Goal: Book appointment/travel/reservation

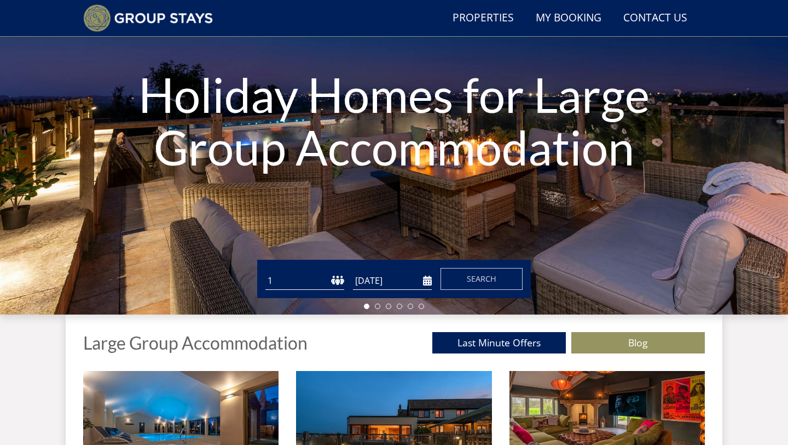
scroll to position [136, 0]
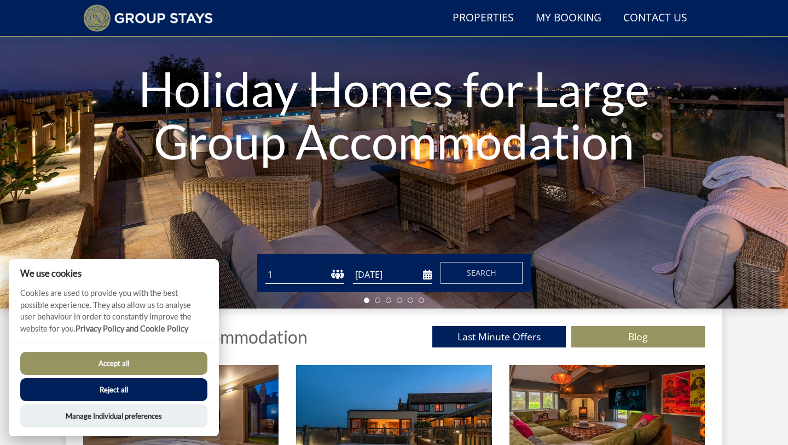
click at [331, 276] on select "1 2 3 4 5 6 7 8 9 10 11 12 13 14 15 16 17 18 19 20 21 22 23 24 25 26 27 28 29 3…" at bounding box center [305, 275] width 79 height 18
select select "15"
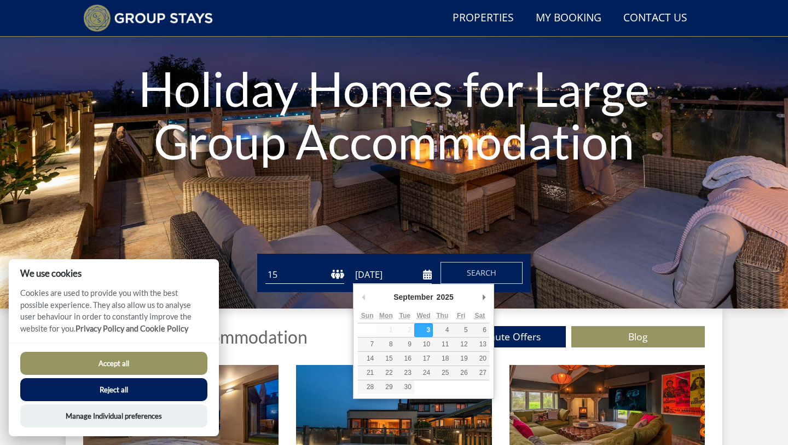
click at [431, 272] on input "[DATE]" at bounding box center [392, 275] width 79 height 18
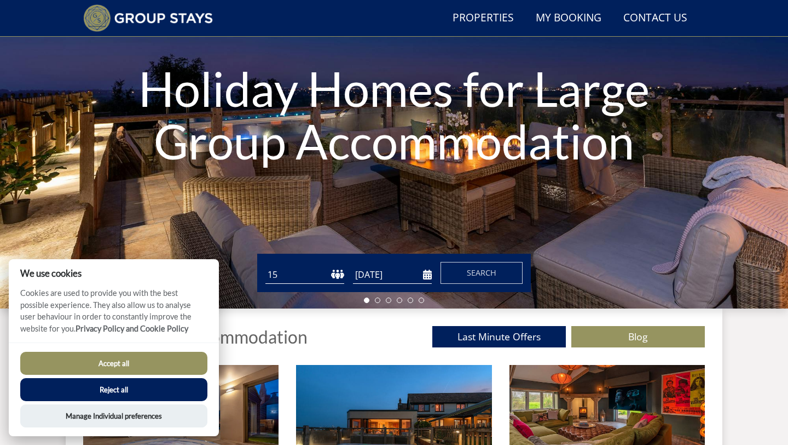
click at [430, 274] on input "10/04/2026" at bounding box center [392, 275] width 79 height 18
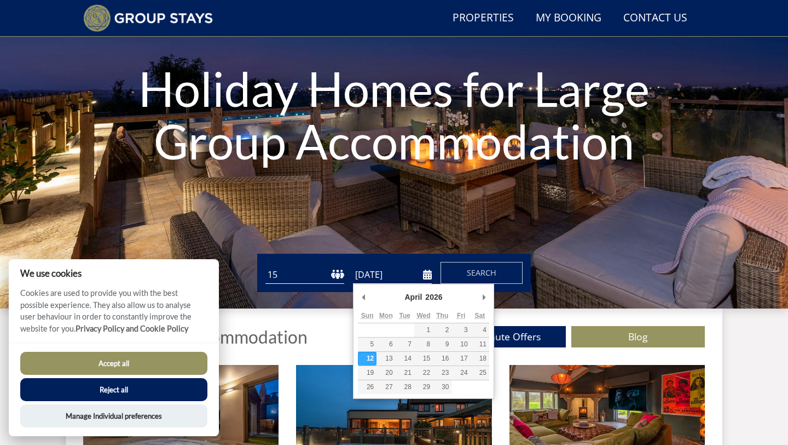
click at [431, 272] on input "12/04/2026" at bounding box center [392, 275] width 79 height 18
type input "10/04/2026"
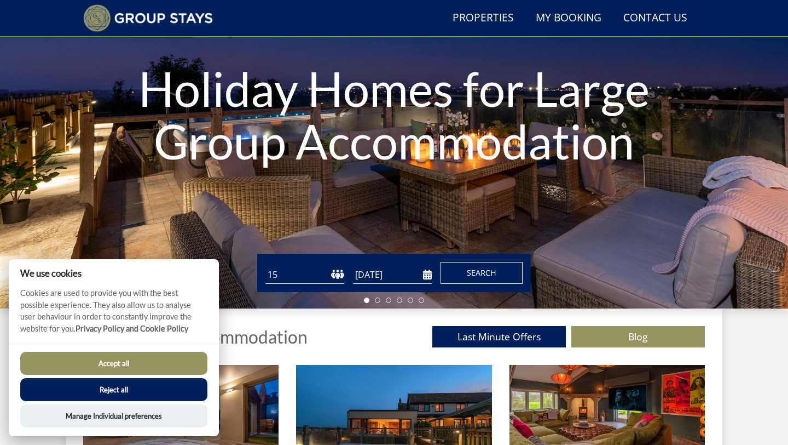
click at [505, 270] on button "Search" at bounding box center [482, 273] width 82 height 22
click at [116, 385] on button "Reject all" at bounding box center [113, 389] width 187 height 23
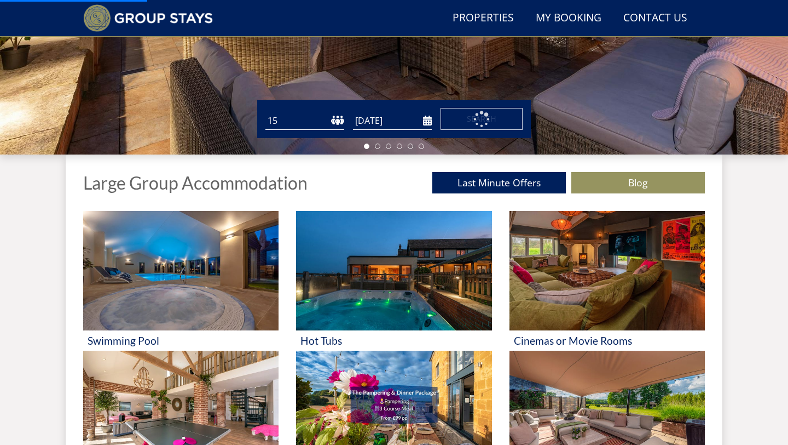
scroll to position [407, 0]
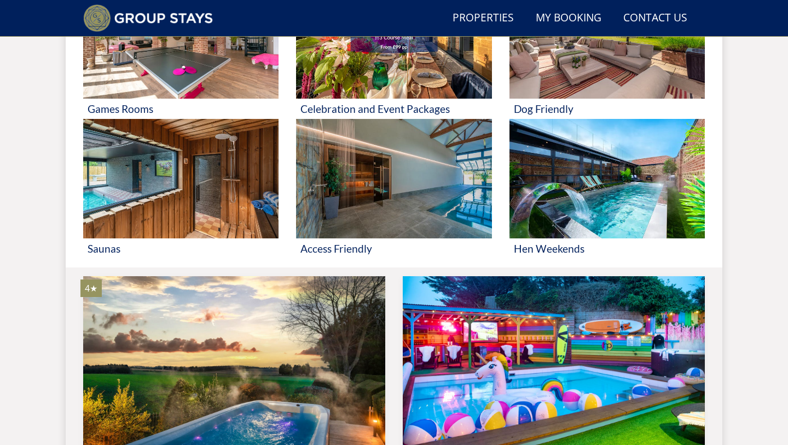
scroll to position [639, 0]
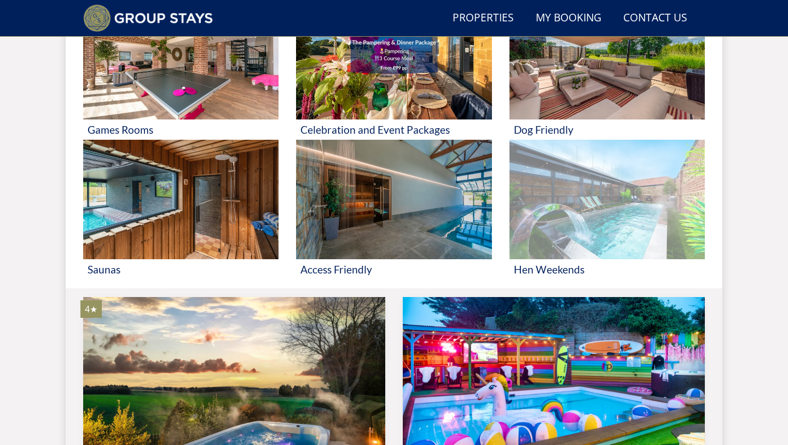
click at [642, 207] on img at bounding box center [607, 199] width 195 height 119
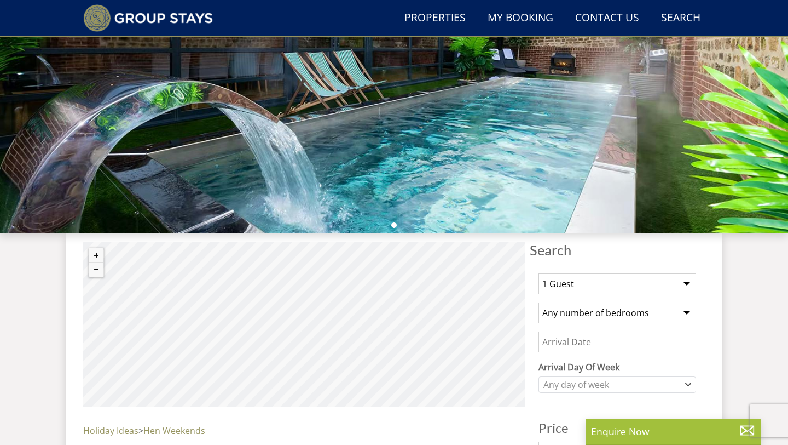
scroll to position [232, 0]
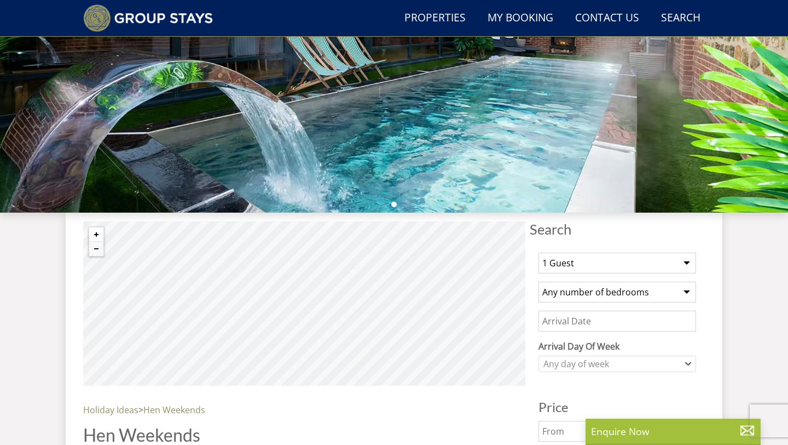
click at [95, 238] on button "Zoom in" at bounding box center [96, 234] width 14 height 14
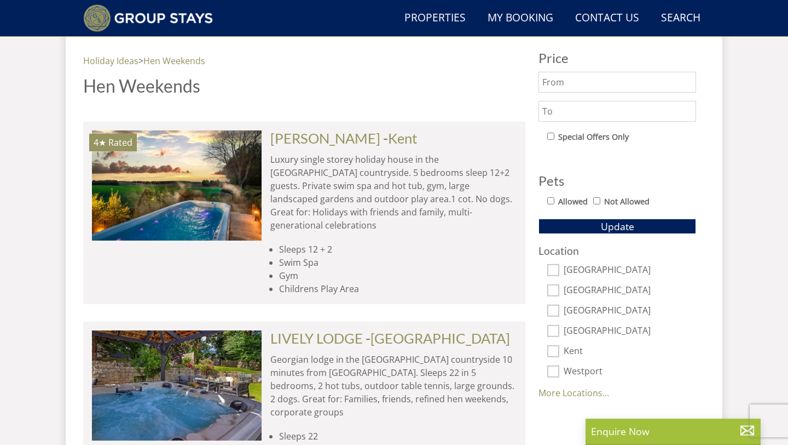
scroll to position [590, 0]
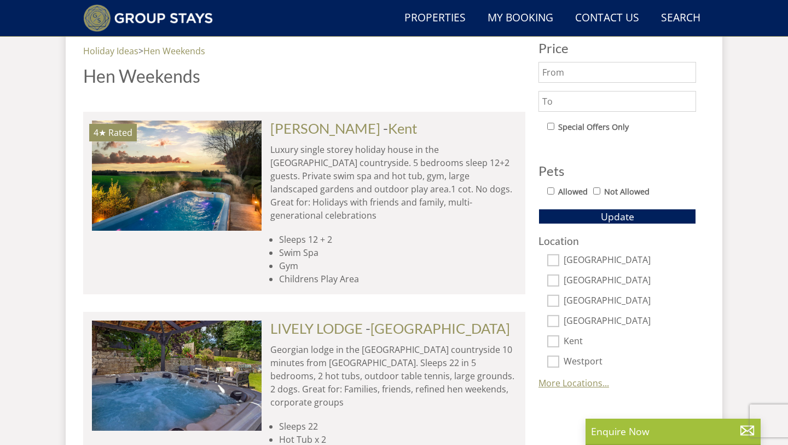
click at [570, 386] on link "More Locations..." at bounding box center [574, 383] width 71 height 12
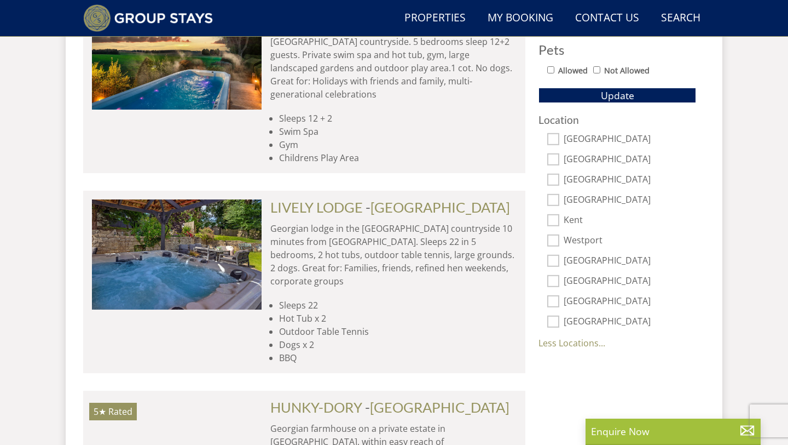
scroll to position [717, 0]
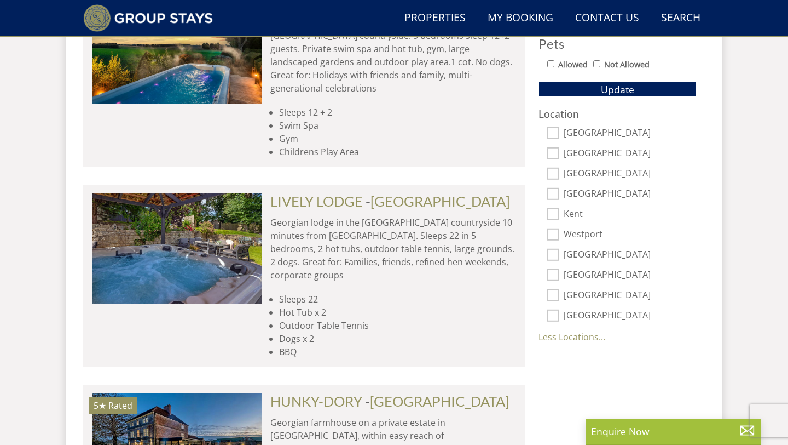
click at [555, 255] on input "[GEOGRAPHIC_DATA]" at bounding box center [554, 255] width 12 height 12
checkbox input "true"
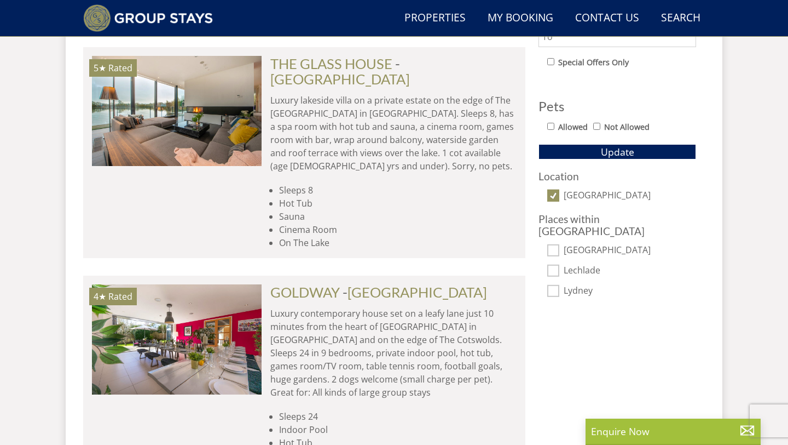
scroll to position [649, 0]
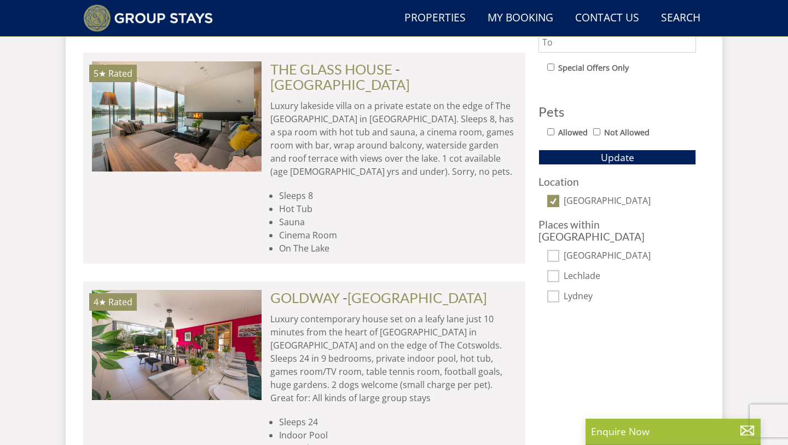
click at [554, 197] on input "[GEOGRAPHIC_DATA]" at bounding box center [554, 201] width 12 height 12
checkbox input "false"
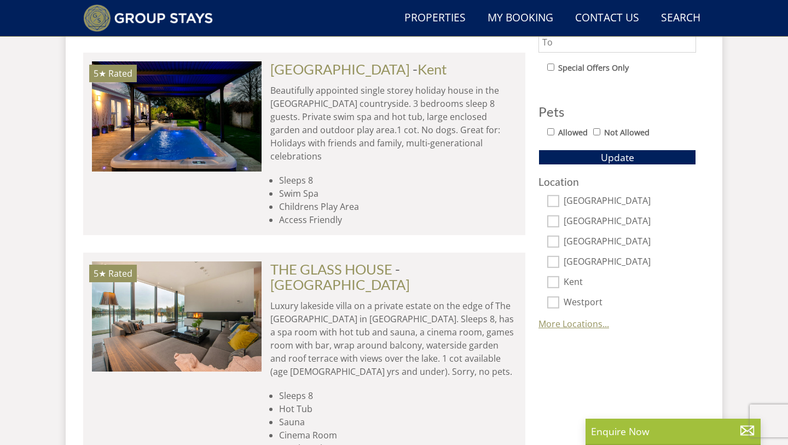
click at [587, 324] on link "More Locations..." at bounding box center [574, 324] width 71 height 12
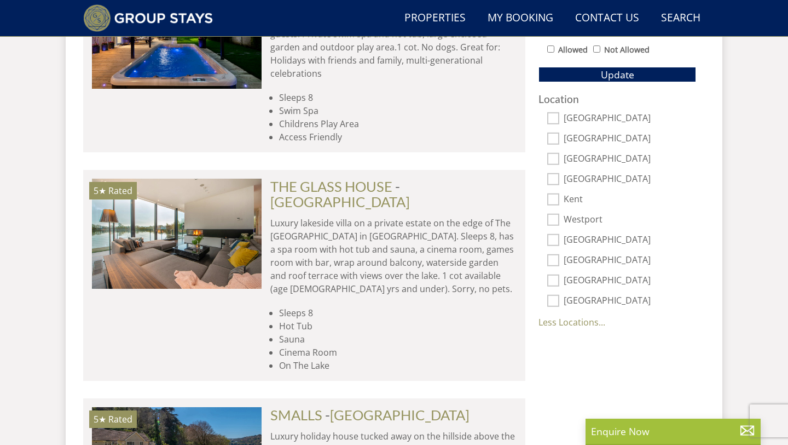
scroll to position [734, 0]
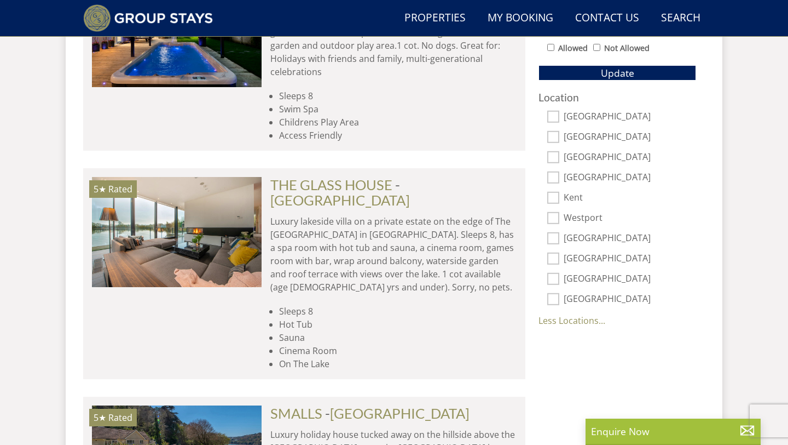
click at [551, 281] on input "[GEOGRAPHIC_DATA]" at bounding box center [554, 279] width 12 height 12
checkbox input "true"
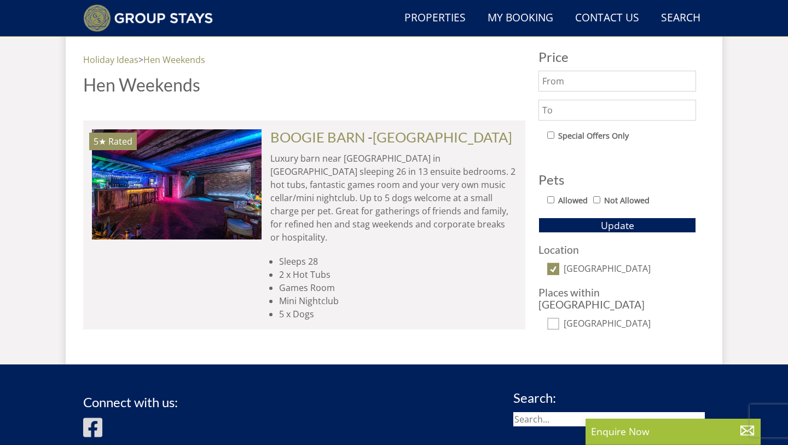
scroll to position [580, 0]
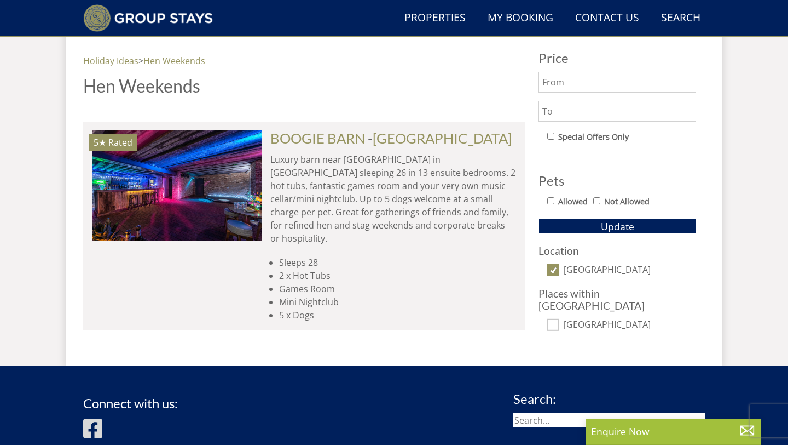
click at [554, 274] on input "[GEOGRAPHIC_DATA]" at bounding box center [554, 270] width 12 height 12
checkbox input "false"
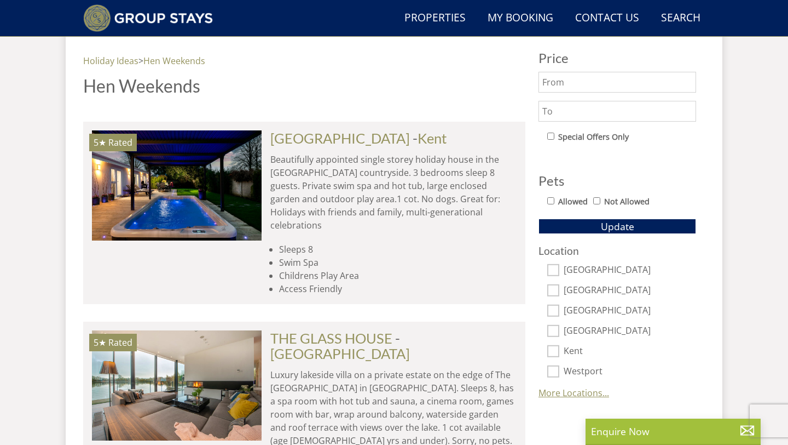
click at [573, 391] on link "More Locations..." at bounding box center [574, 393] width 71 height 12
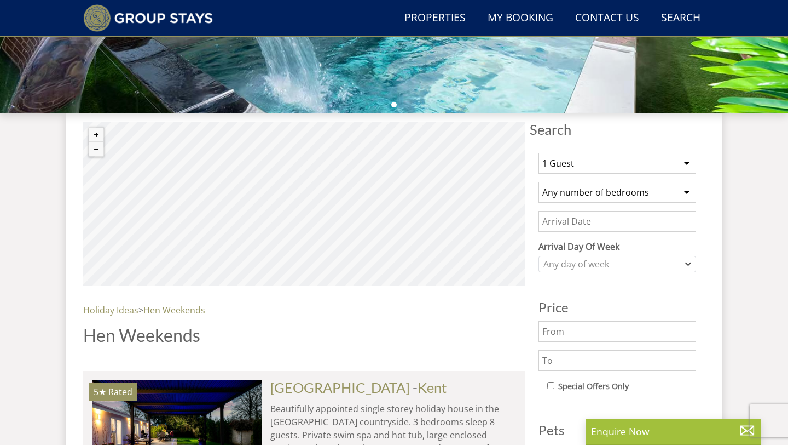
scroll to position [318, 0]
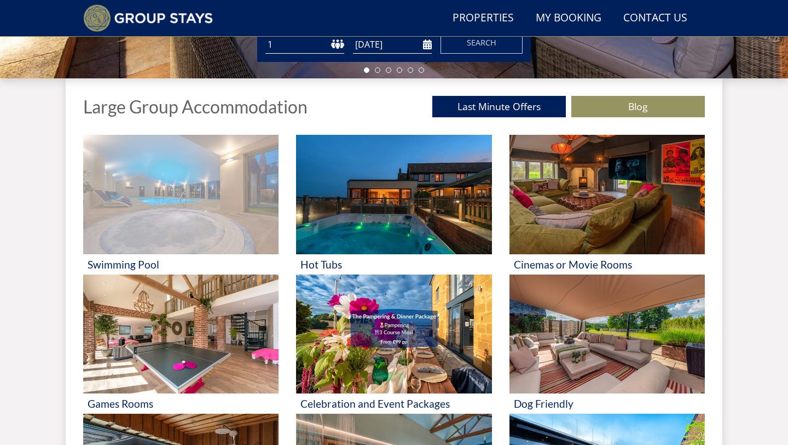
scroll to position [355, 0]
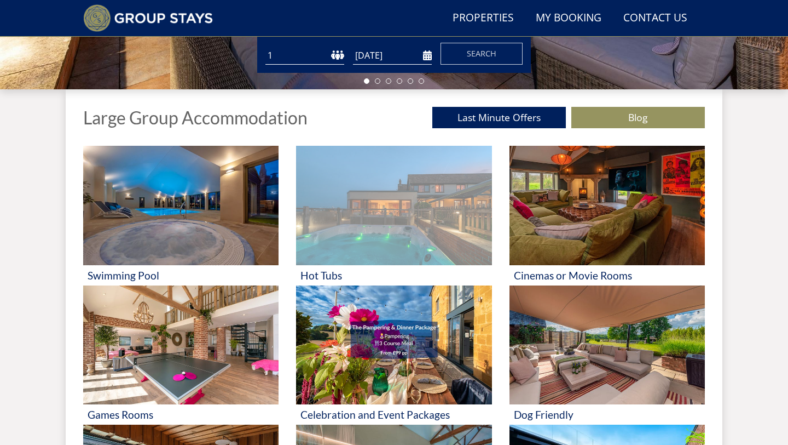
click at [450, 193] on img at bounding box center [393, 205] width 195 height 119
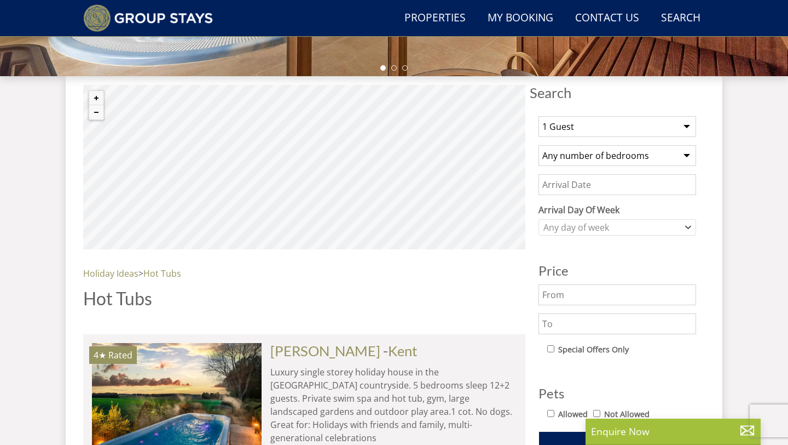
scroll to position [370, 0]
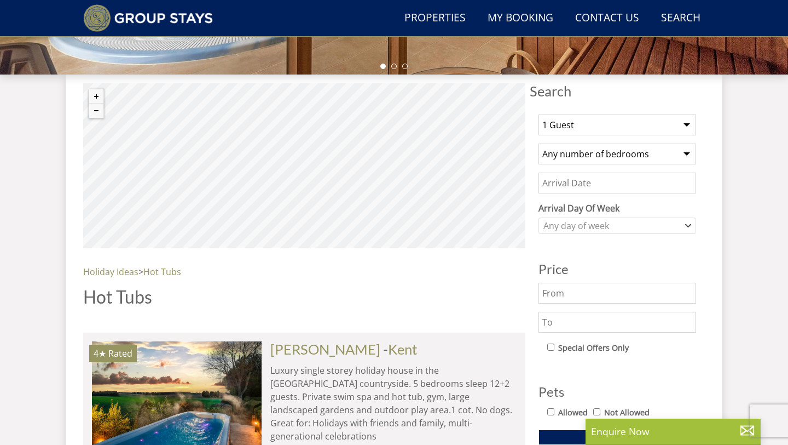
click at [643, 126] on select "1 Guest 2 Guests 3 Guests 4 Guests 5 Guests 6 Guests 7 Guests 8 Guests 9 Guests…" at bounding box center [618, 124] width 158 height 21
select select "15"
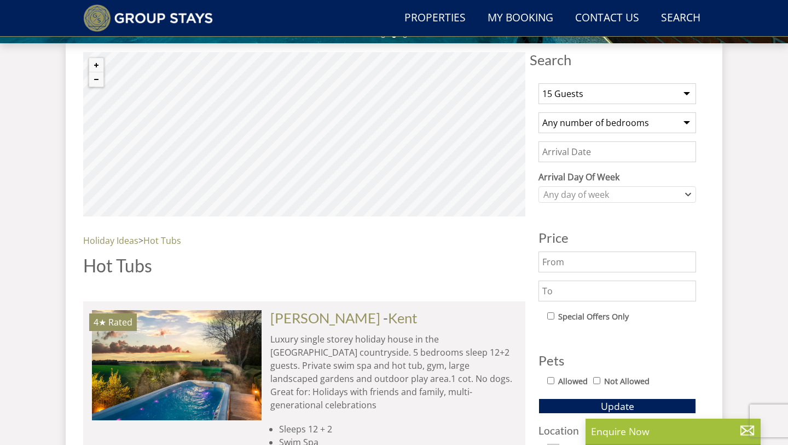
scroll to position [403, 0]
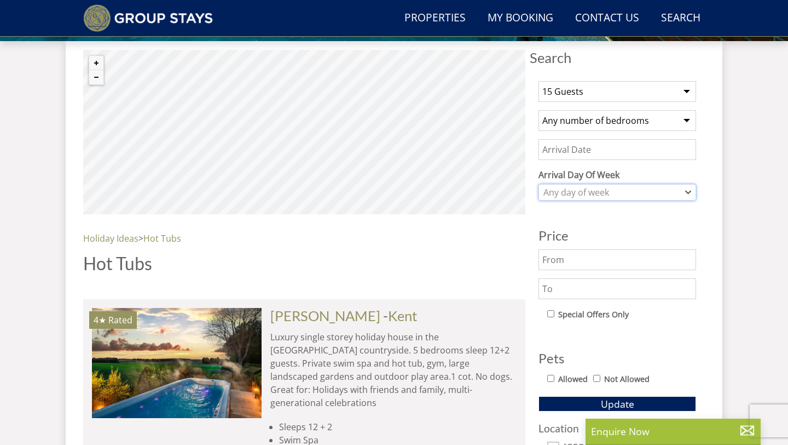
click at [604, 184] on div "Any day of week" at bounding box center [618, 192] width 158 height 16
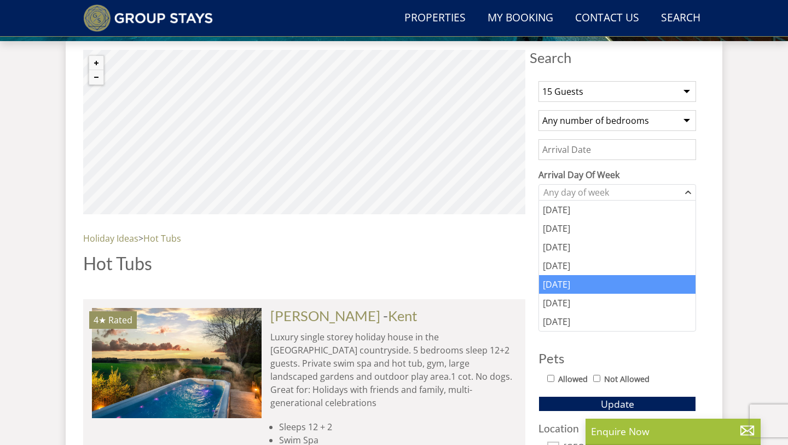
click at [574, 279] on div "[DATE]" at bounding box center [617, 284] width 157 height 19
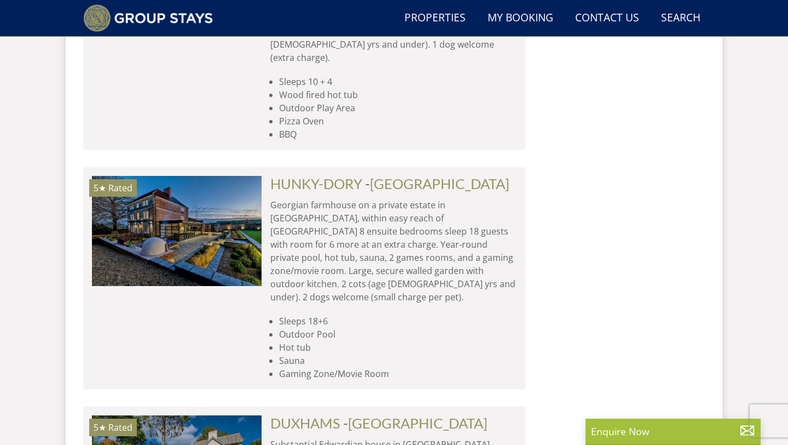
scroll to position [1186, 0]
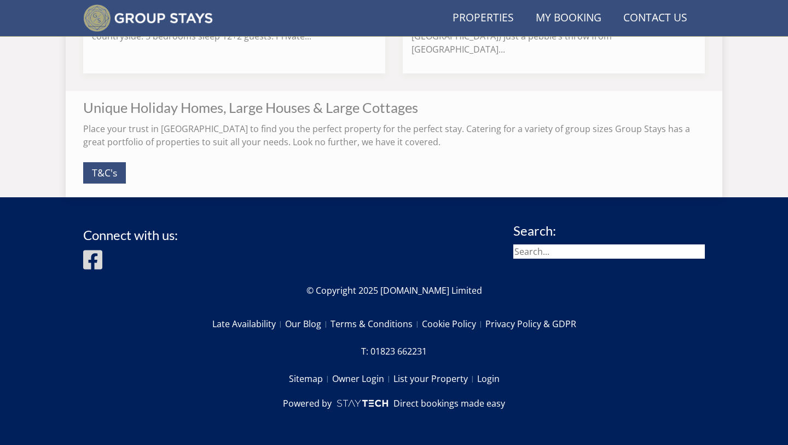
scroll to position [355, 0]
